Goal: Task Accomplishment & Management: Use online tool/utility

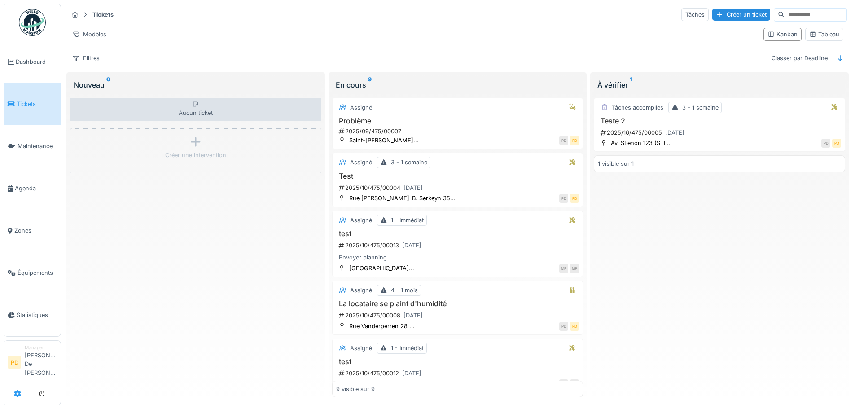
click at [18, 396] on icon at bounding box center [17, 393] width 7 height 7
click at [17, 394] on icon at bounding box center [17, 393] width 7 height 7
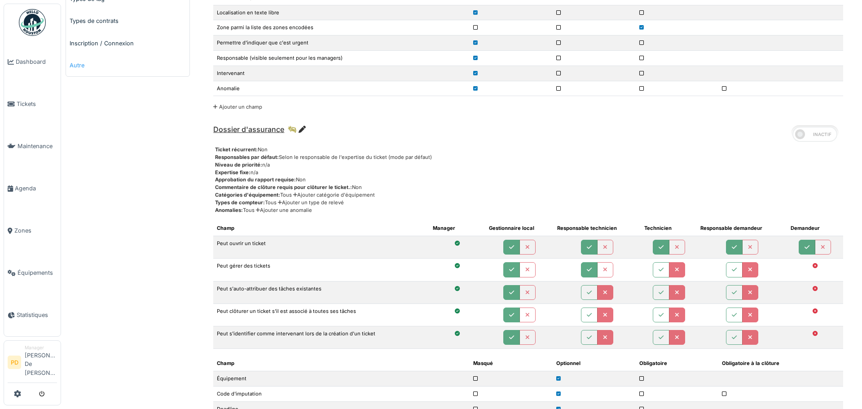
scroll to position [314, 0]
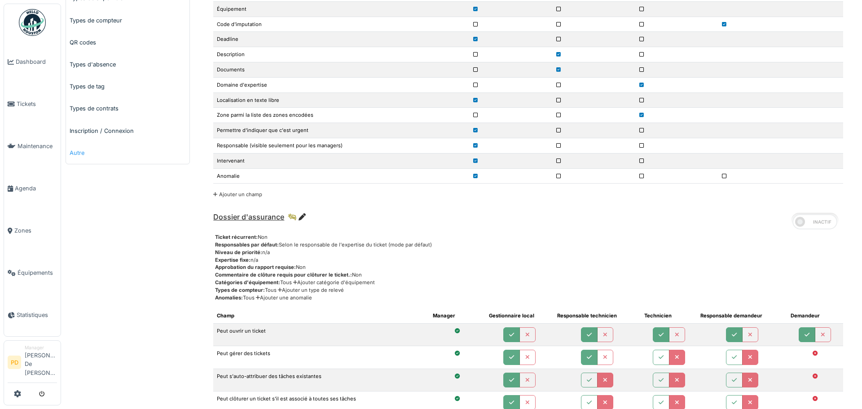
click at [74, 154] on link "Autre" at bounding box center [127, 153] width 123 height 22
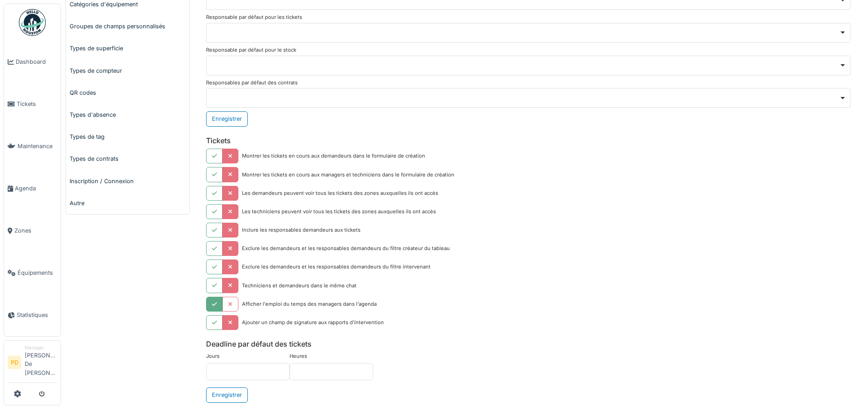
scroll to position [314, 0]
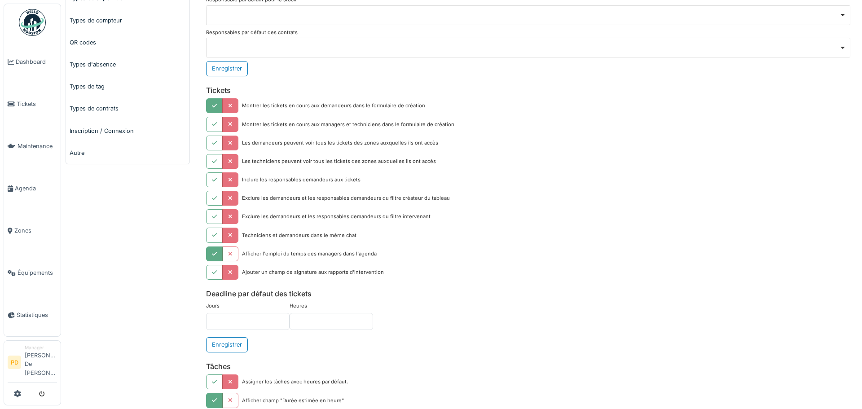
click at [219, 105] on button "button" at bounding box center [214, 105] width 17 height 15
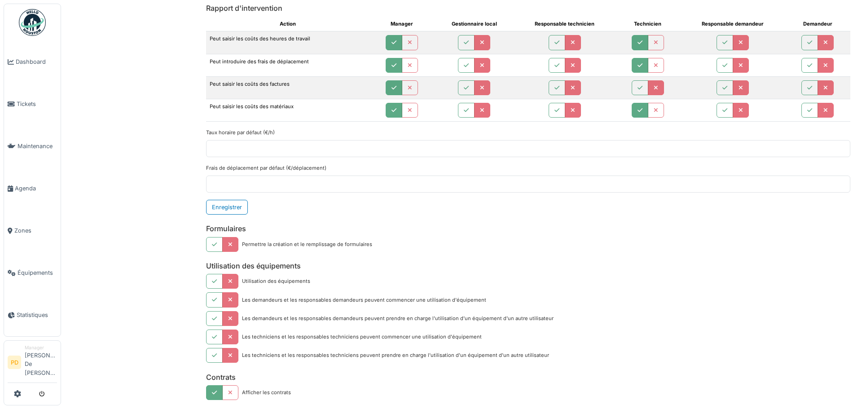
scroll to position [1468, 0]
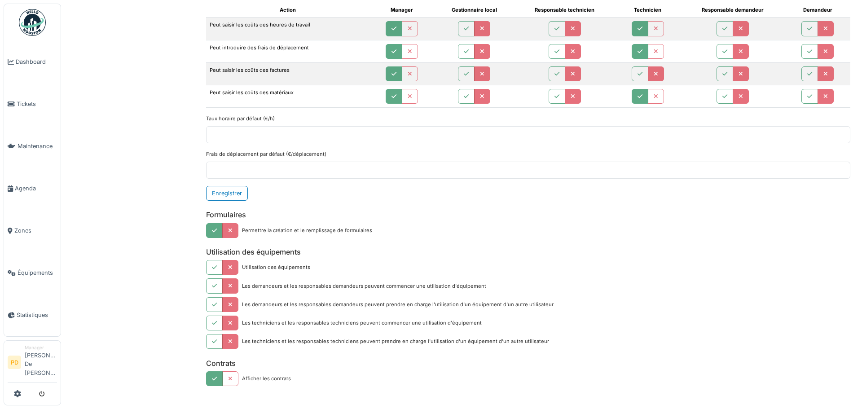
click at [212, 229] on icon "button" at bounding box center [214, 231] width 5 height 6
click at [34, 25] on img at bounding box center [32, 22] width 27 height 27
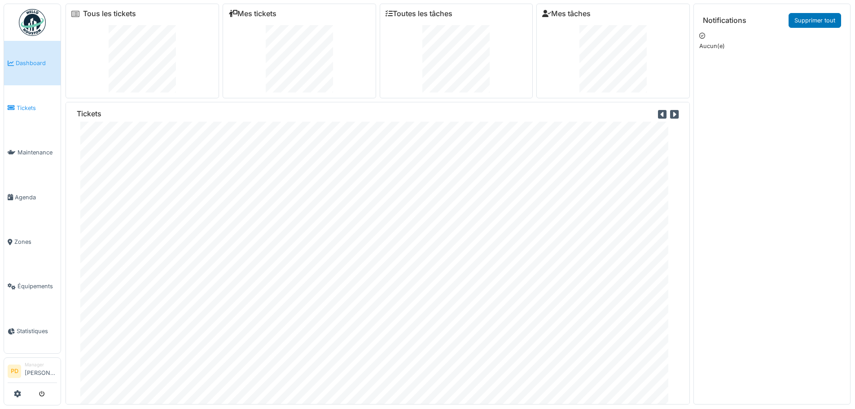
click at [26, 107] on span "Tickets" at bounding box center [37, 108] width 40 height 9
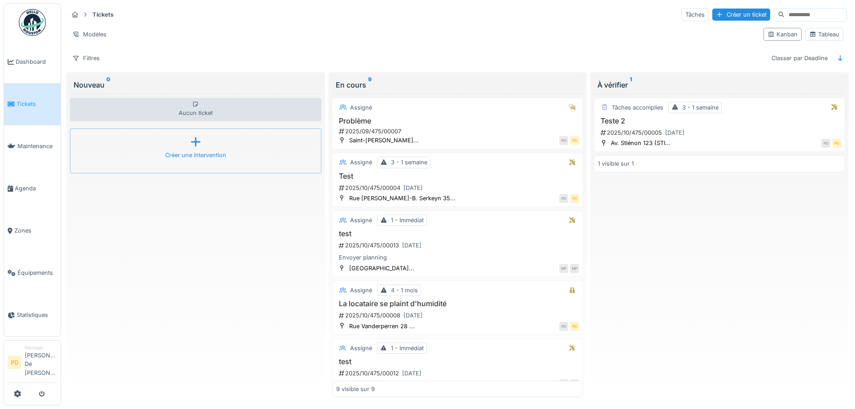
click at [194, 143] on icon at bounding box center [195, 141] width 9 height 9
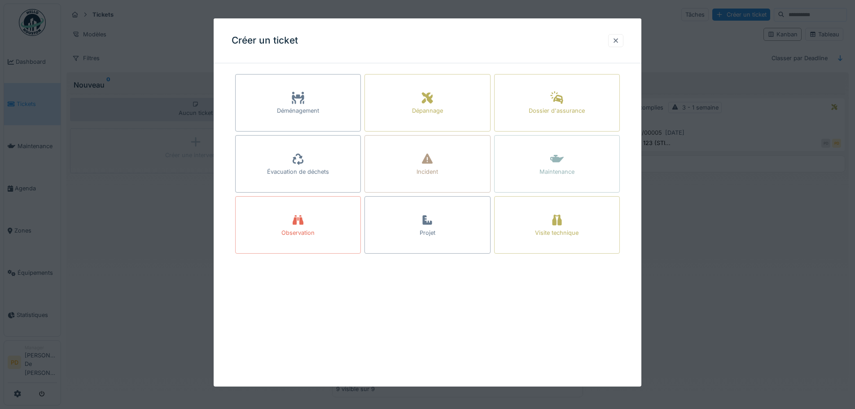
click at [619, 42] on div at bounding box center [615, 40] width 7 height 9
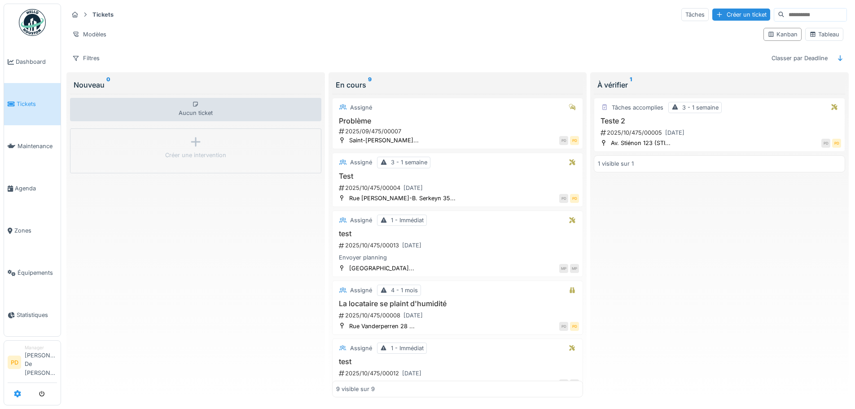
click at [18, 394] on icon at bounding box center [17, 393] width 7 height 7
click at [18, 396] on icon at bounding box center [17, 393] width 7 height 7
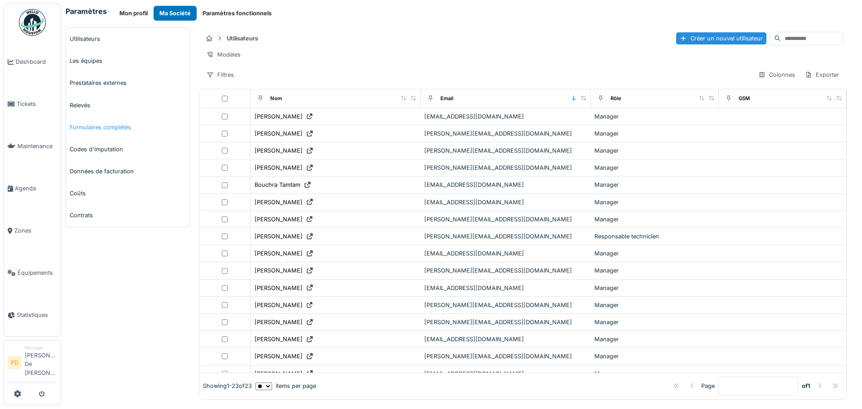
click at [97, 129] on link "Formulaires complétés" at bounding box center [127, 127] width 123 height 22
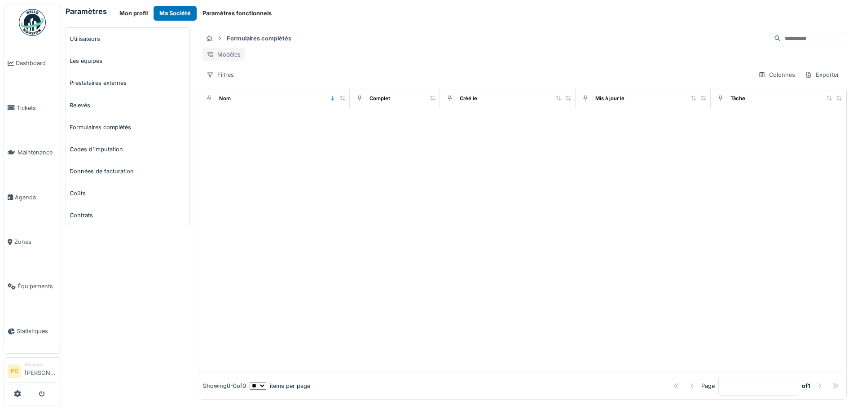
click at [228, 55] on div "Modèles" at bounding box center [224, 54] width 42 height 13
click at [229, 74] on div "Nouvelle vue" at bounding box center [241, 74] width 75 height 13
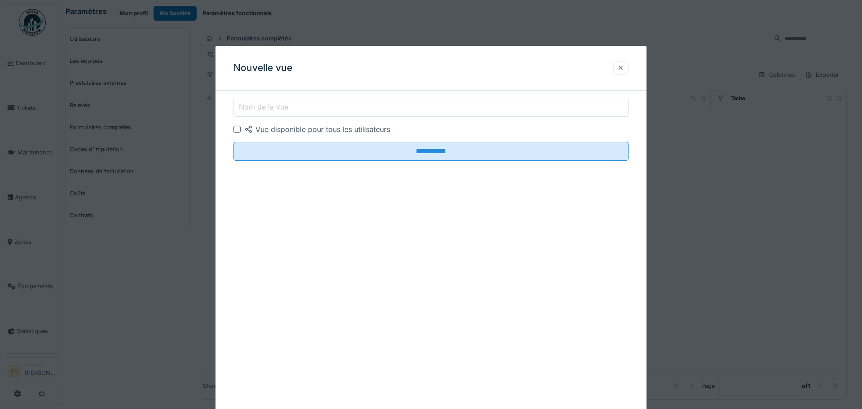
click at [625, 70] on div at bounding box center [620, 68] width 15 height 13
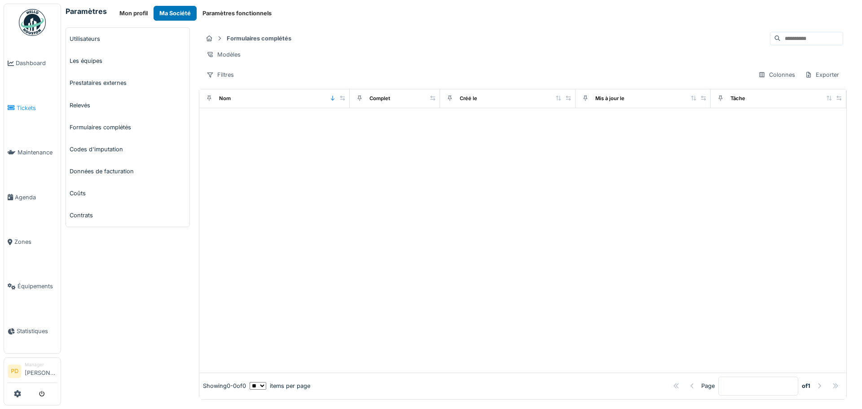
click at [24, 106] on span "Tickets" at bounding box center [37, 108] width 40 height 9
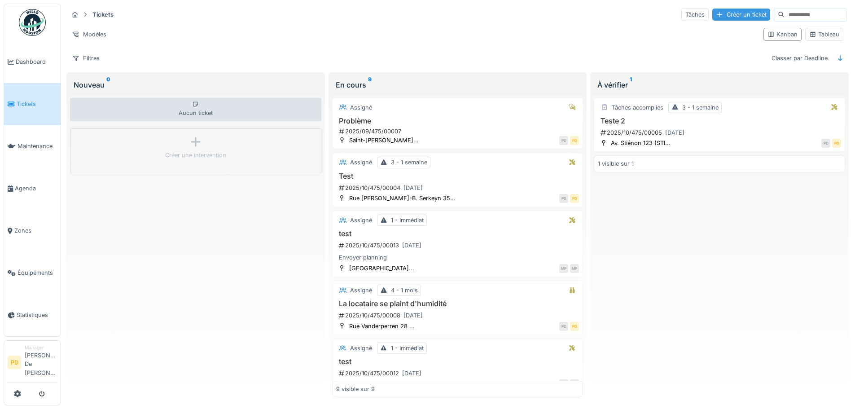
click at [713, 14] on div "Créer un ticket" at bounding box center [742, 15] width 58 height 12
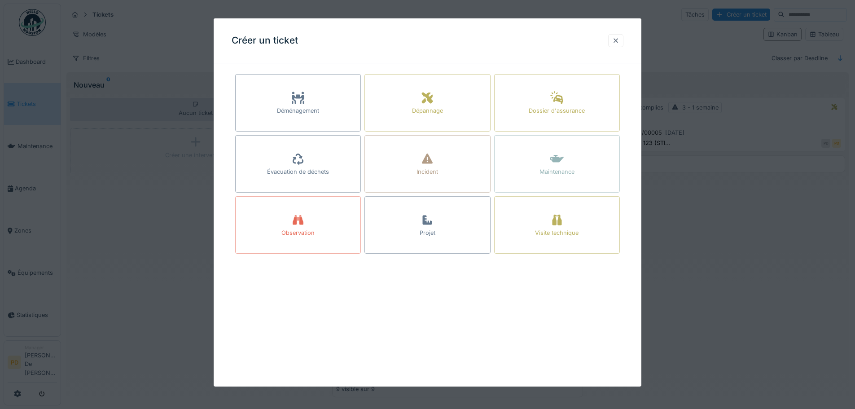
click at [620, 43] on div at bounding box center [615, 40] width 7 height 9
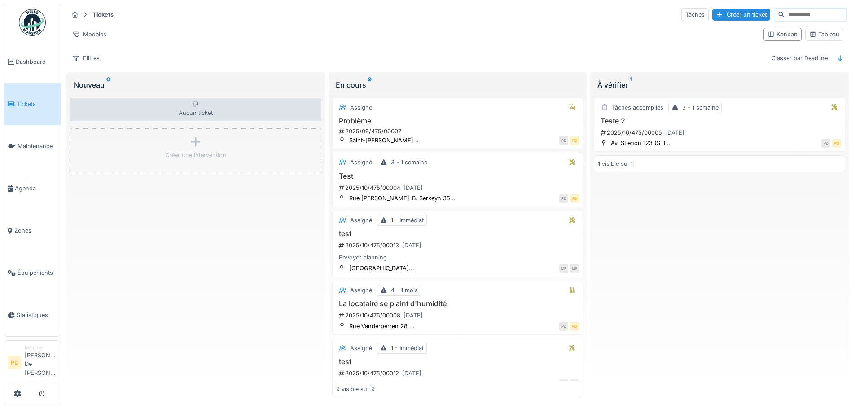
click at [31, 20] on img at bounding box center [32, 22] width 27 height 27
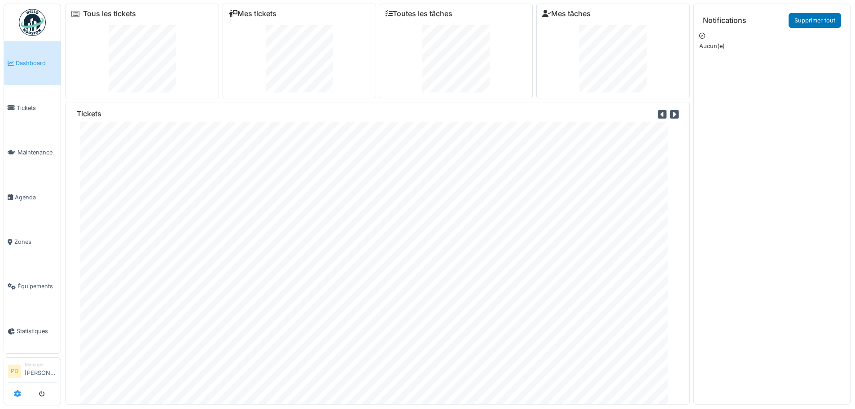
click at [16, 395] on icon at bounding box center [17, 393] width 7 height 7
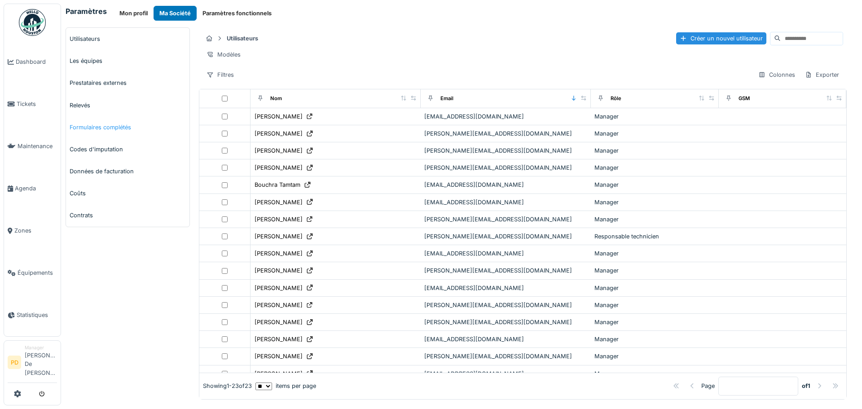
click at [93, 128] on link "Formulaires complétés" at bounding box center [127, 127] width 123 height 22
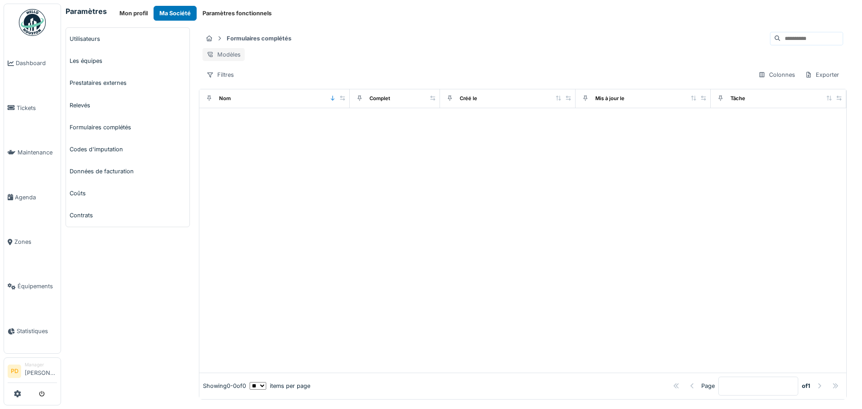
click at [230, 52] on div "Modèles" at bounding box center [224, 54] width 42 height 13
click at [230, 81] on div "Remplacer le modèle" at bounding box center [241, 87] width 75 height 13
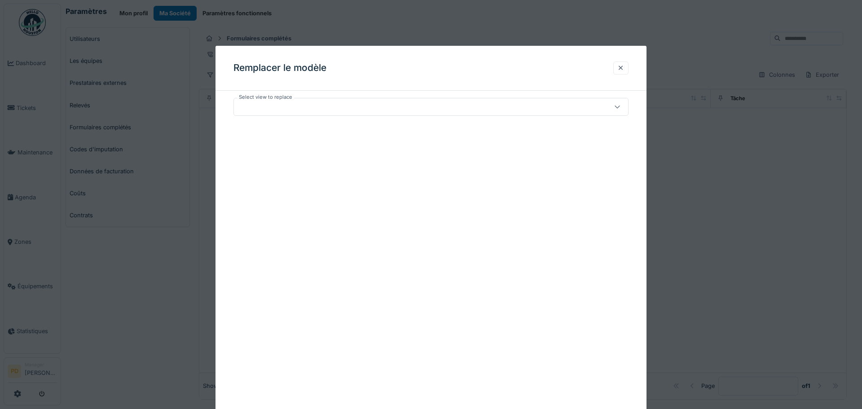
click at [618, 102] on div at bounding box center [617, 106] width 7 height 9
click at [619, 72] on div at bounding box center [620, 68] width 7 height 9
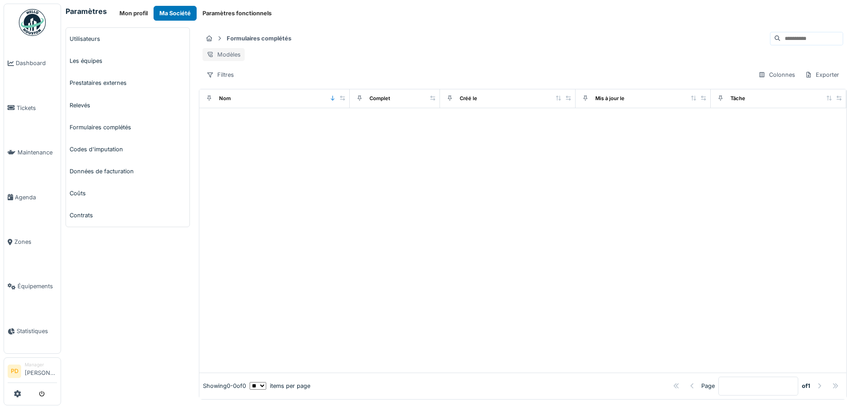
click at [228, 57] on div "Modèles" at bounding box center [224, 54] width 42 height 13
click at [229, 75] on div "Nouvelle vue" at bounding box center [241, 74] width 75 height 13
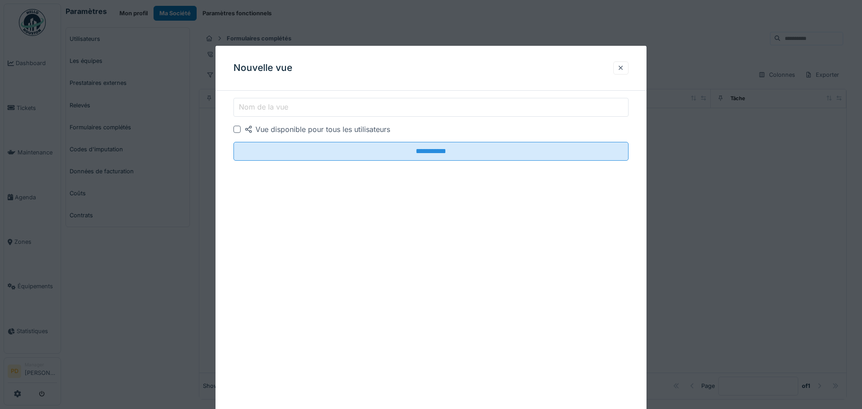
click at [260, 109] on label "Nom de la vue" at bounding box center [263, 106] width 53 height 11
click at [260, 109] on input "Nom de la vue" at bounding box center [430, 107] width 395 height 19
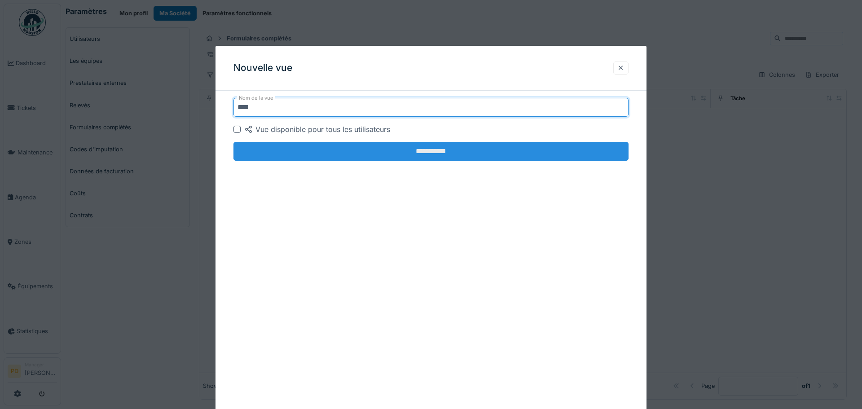
type input "****"
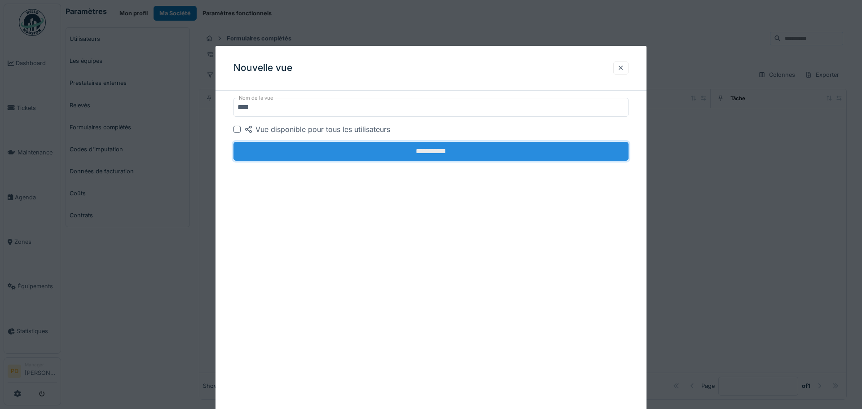
click at [419, 152] on input "**********" at bounding box center [430, 151] width 395 height 19
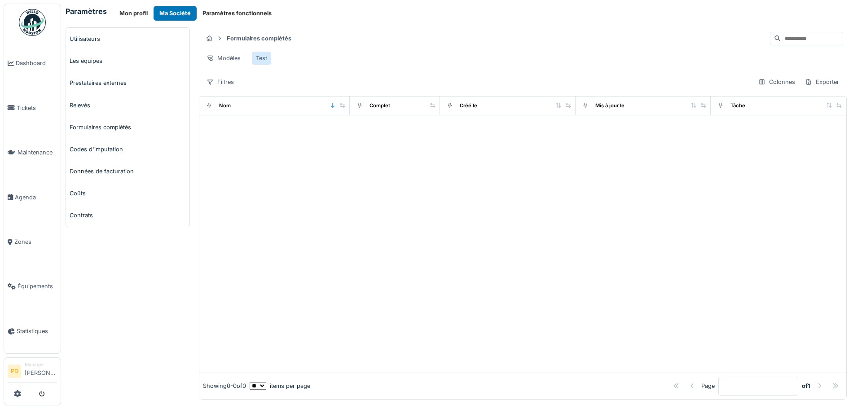
click at [261, 58] on div "Test" at bounding box center [261, 58] width 11 height 9
click at [754, 88] on div "Colonnes" at bounding box center [776, 81] width 45 height 13
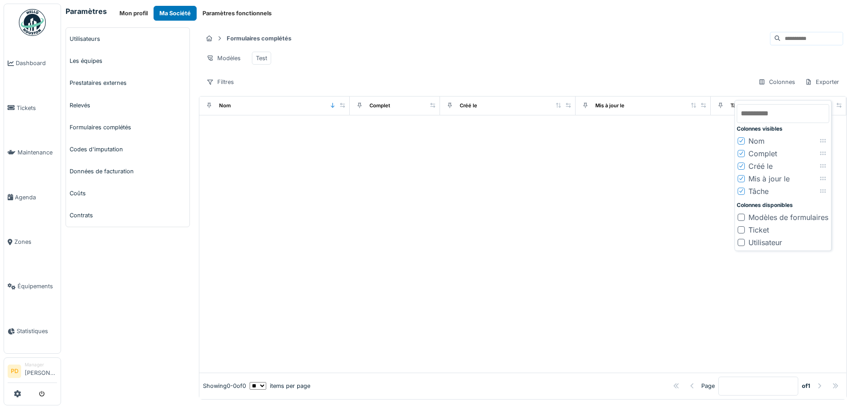
click at [742, 217] on div at bounding box center [741, 217] width 7 height 7
click at [691, 213] on div at bounding box center [522, 243] width 647 height 257
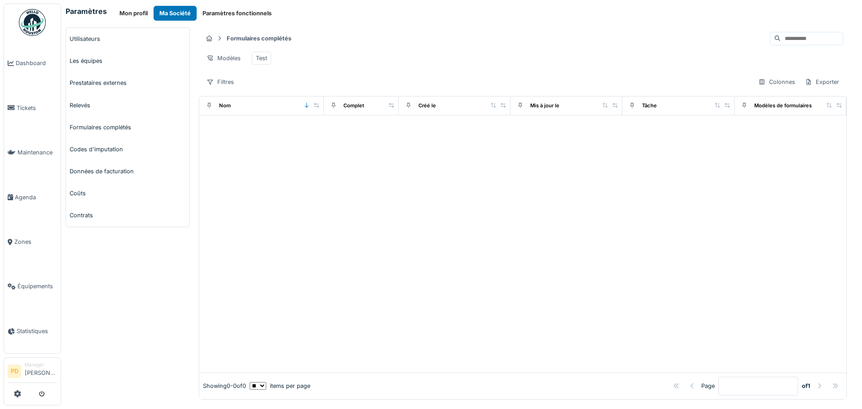
click at [30, 30] on img at bounding box center [32, 22] width 27 height 27
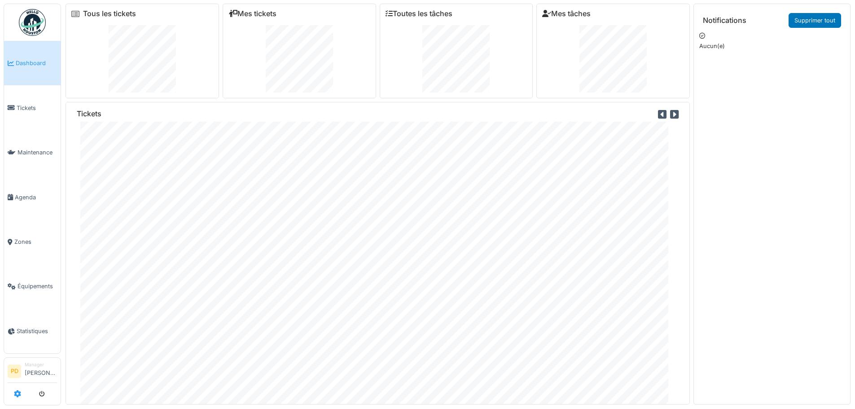
click at [16, 393] on icon at bounding box center [17, 393] width 7 height 7
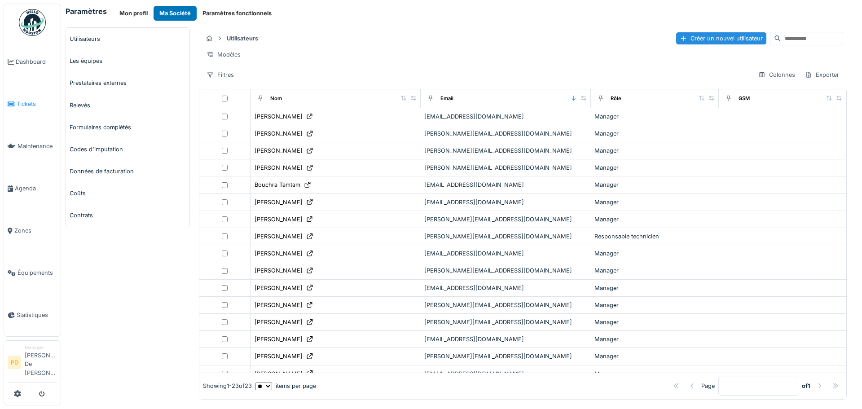
click at [21, 108] on span "Tickets" at bounding box center [37, 104] width 40 height 9
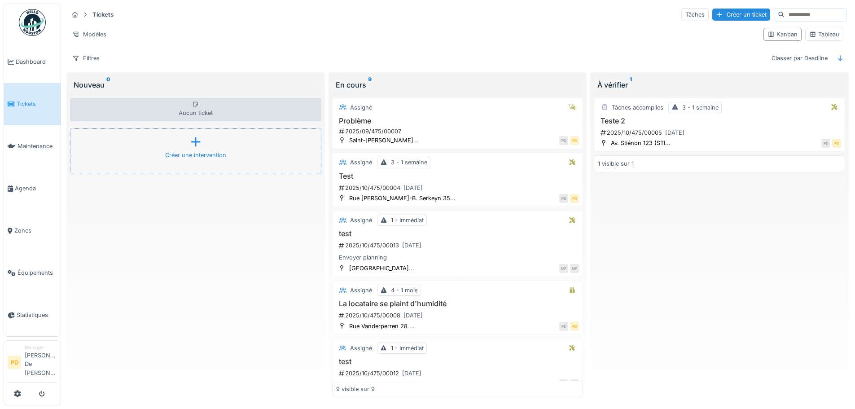
click at [191, 147] on div "Créer une intervention" at bounding box center [195, 150] width 251 height 45
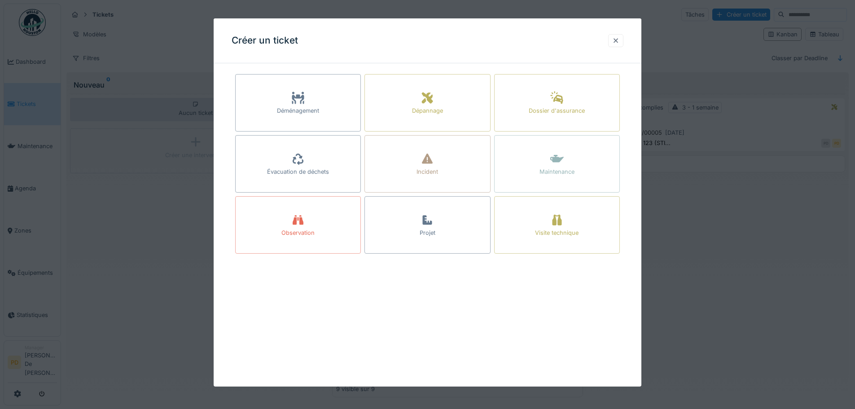
click at [620, 42] on div at bounding box center [615, 40] width 7 height 9
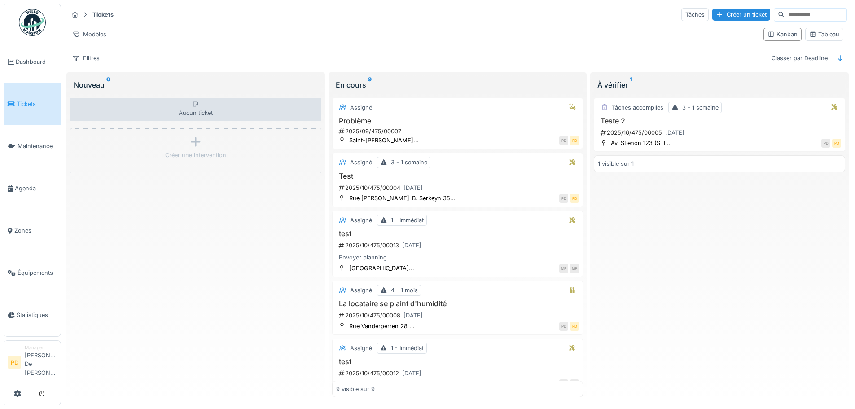
click at [174, 252] on div "Aucun ticket Créer une intervention" at bounding box center [195, 246] width 251 height 304
